Goal: Task Accomplishment & Management: Manage account settings

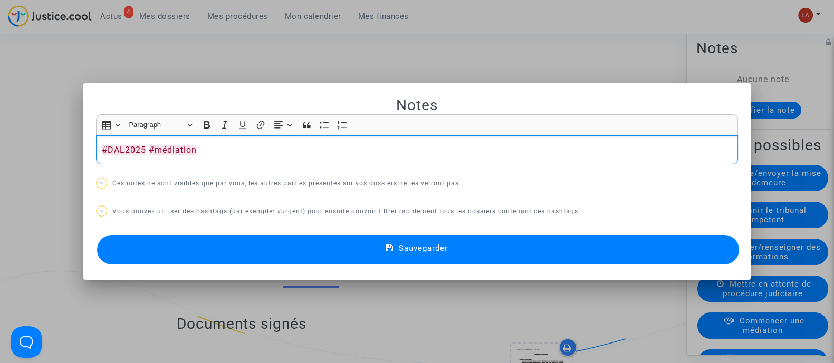
click at [284, 254] on button "Sauvegarder" at bounding box center [418, 250] width 642 height 30
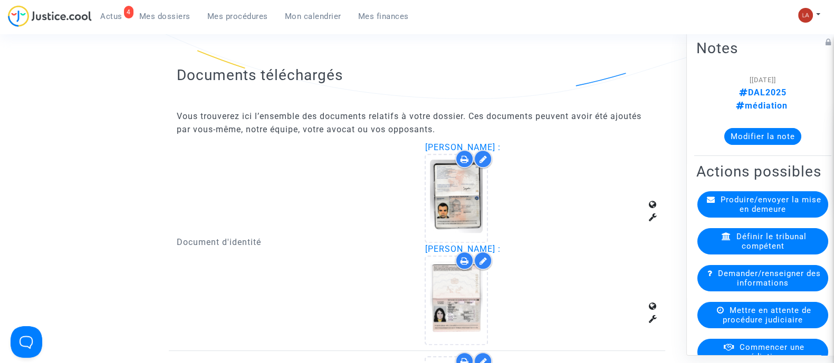
scroll to position [725, 0]
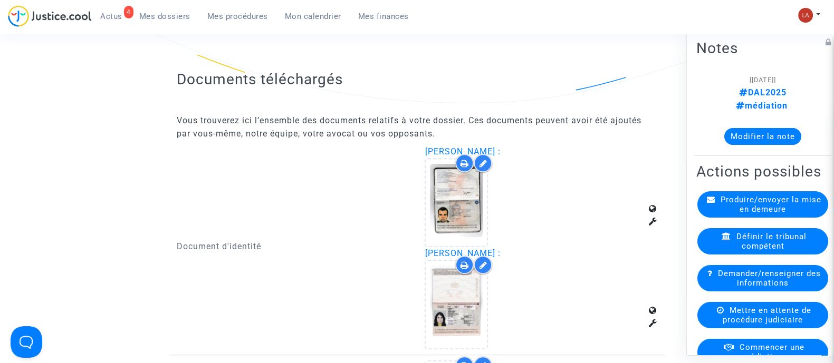
click at [466, 154] on div at bounding box center [464, 163] width 18 height 18
click at [477, 148] on span "[PERSON_NAME] :" at bounding box center [461, 152] width 75 height 10
click at [762, 137] on button "Modifier la note" at bounding box center [762, 136] width 77 height 17
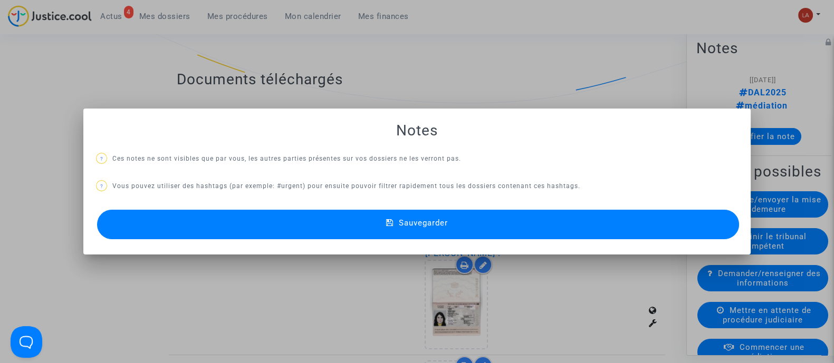
scroll to position [0, 0]
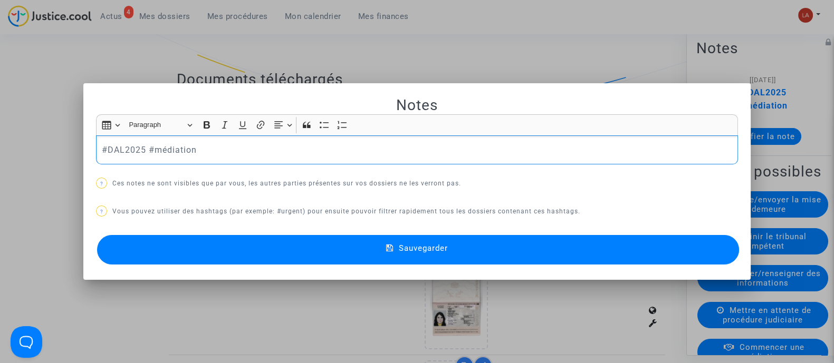
drag, startPoint x: 397, startPoint y: 54, endPoint x: 404, endPoint y: 59, distance: 9.1
click at [398, 54] on div at bounding box center [417, 181] width 834 height 363
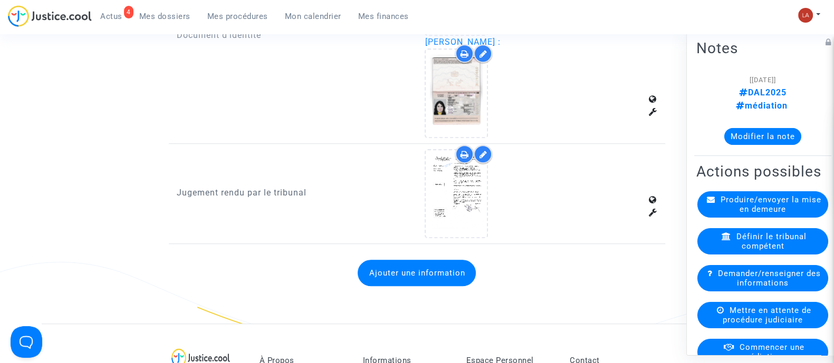
scroll to position [856, 0]
